Goal: Navigation & Orientation: Find specific page/section

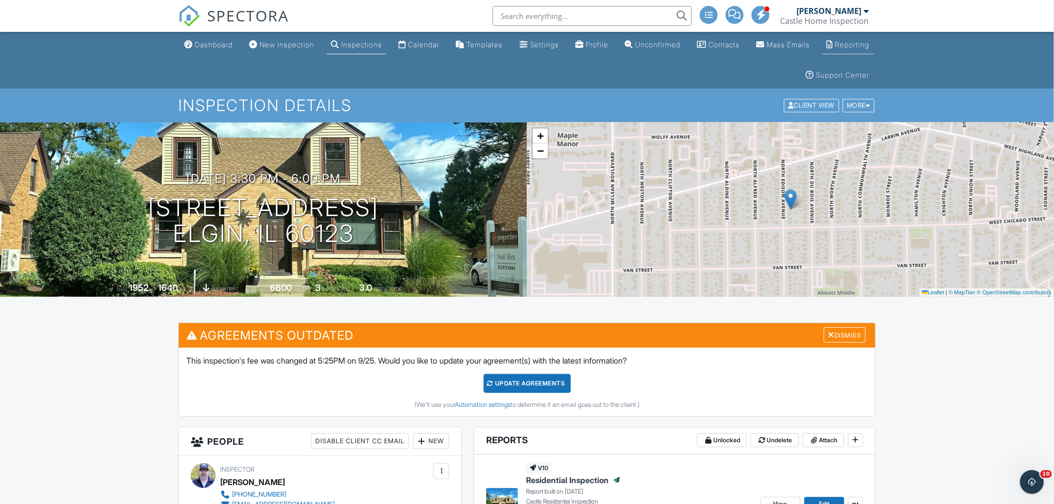
click at [835, 49] on div "Reporting" at bounding box center [852, 44] width 34 height 8
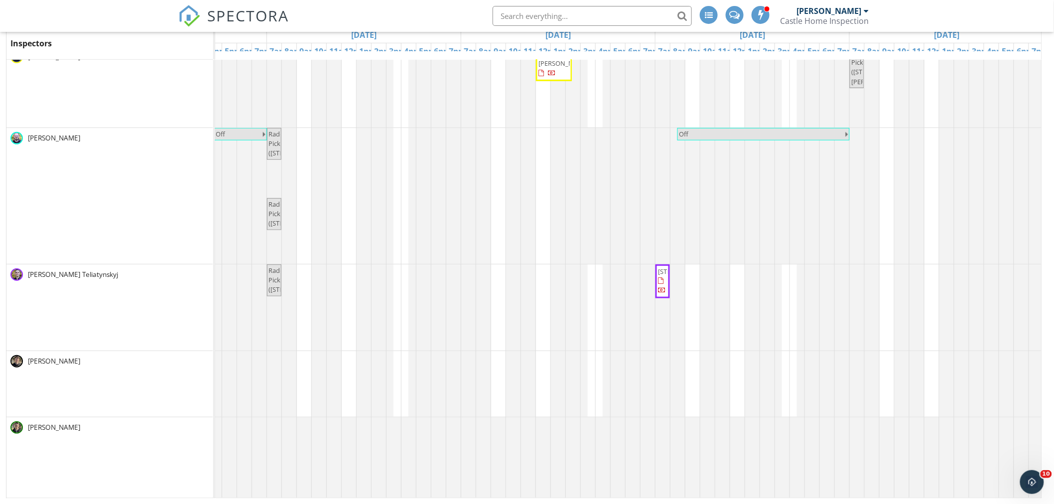
click at [660, 276] on span "6816 Bantry Ct , Darien 60561" at bounding box center [686, 271] width 56 height 9
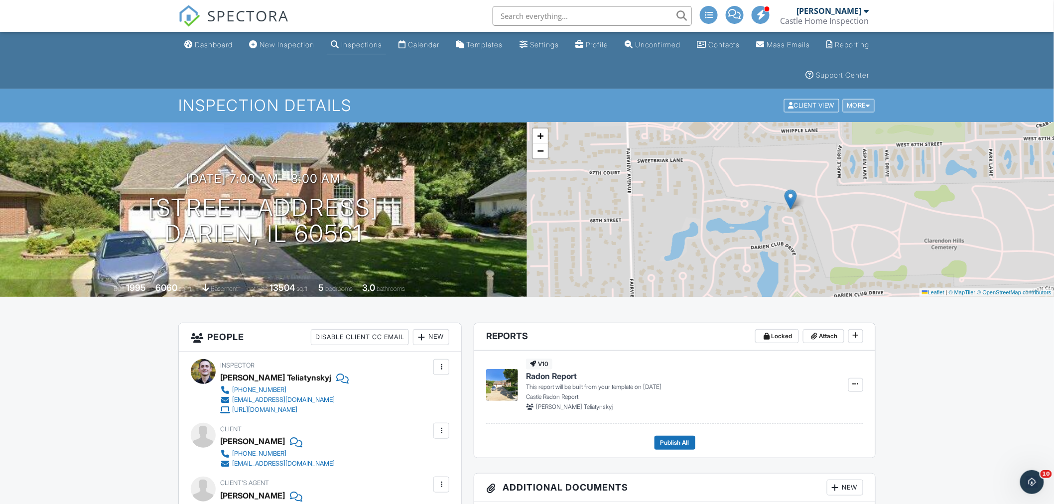
click at [866, 106] on div at bounding box center [868, 106] width 4 height 6
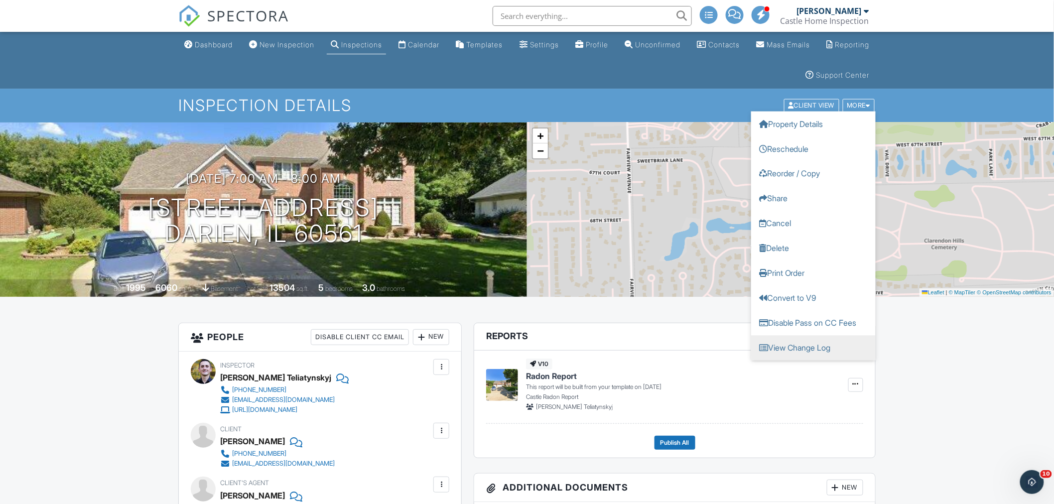
click at [807, 345] on link "View Change Log" at bounding box center [813, 348] width 124 height 25
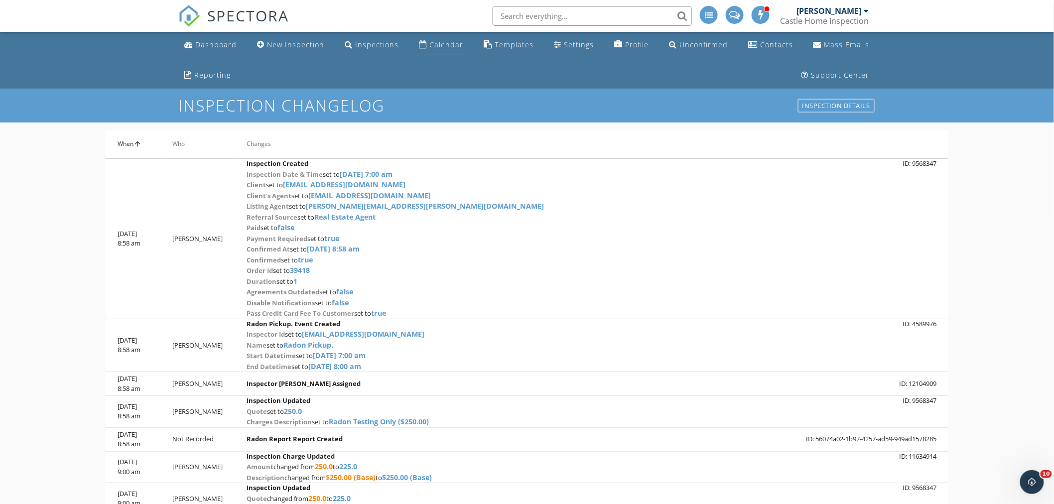
click at [447, 44] on div "Calendar" at bounding box center [446, 44] width 34 height 9
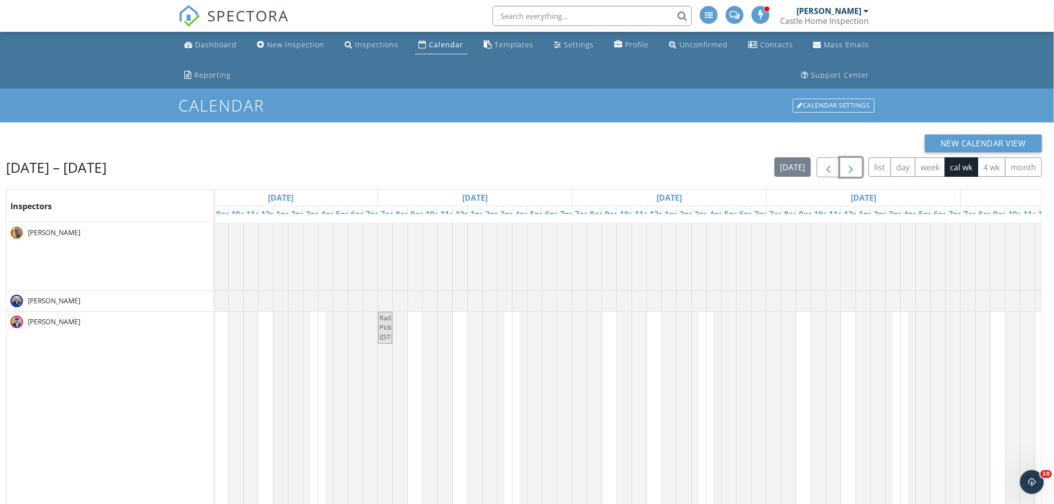
click at [847, 162] on span "button" at bounding box center [851, 168] width 12 height 12
